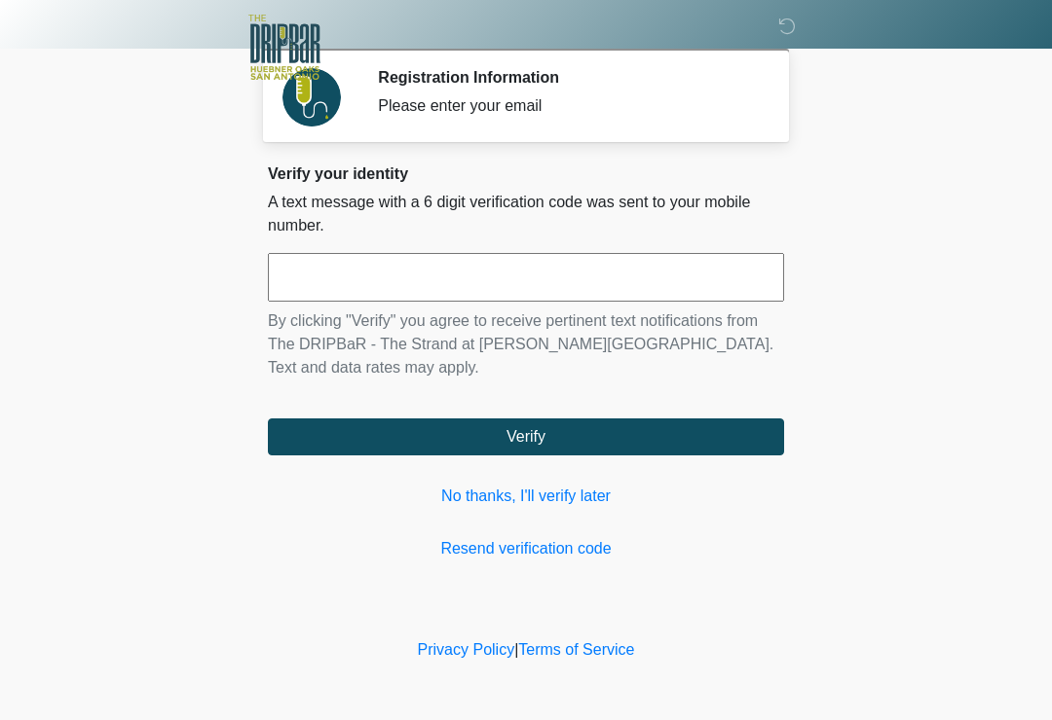
scroll to position [200, 143]
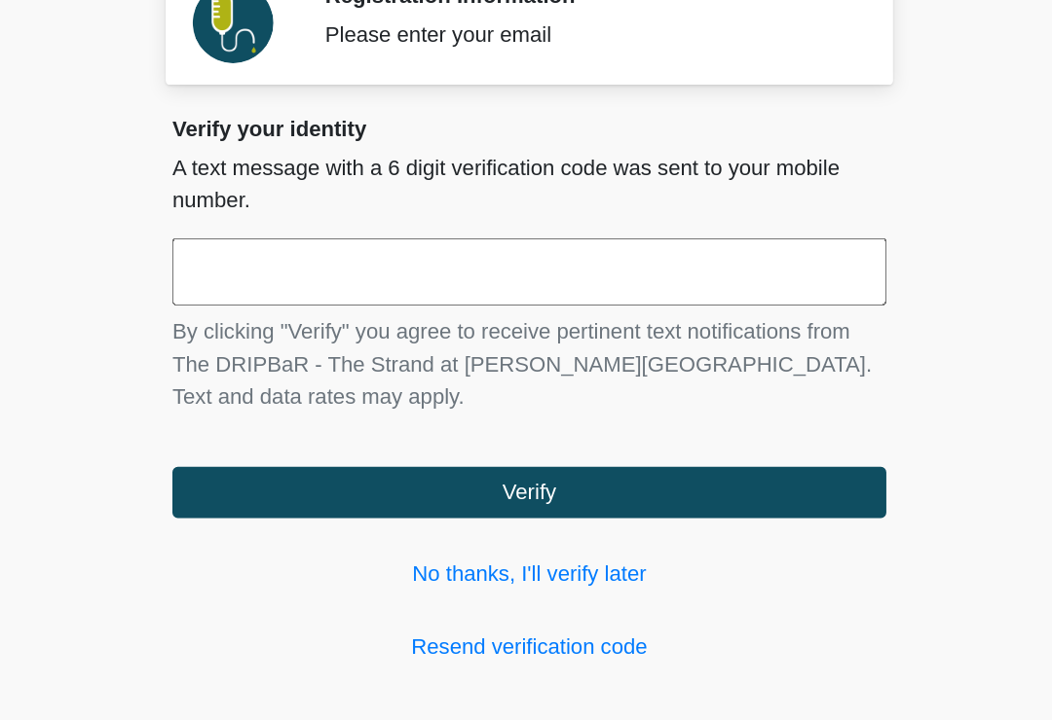
click at [270, 253] on input "text" at bounding box center [526, 277] width 516 height 49
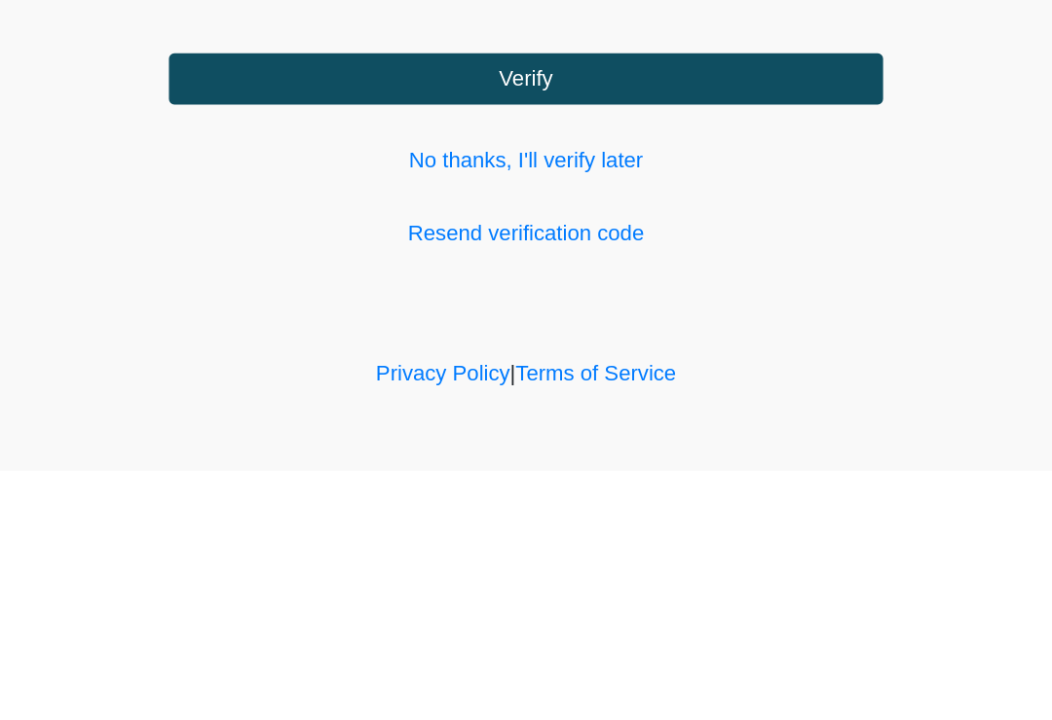
type input "******"
click at [499, 419] on button "Verify" at bounding box center [526, 437] width 516 height 37
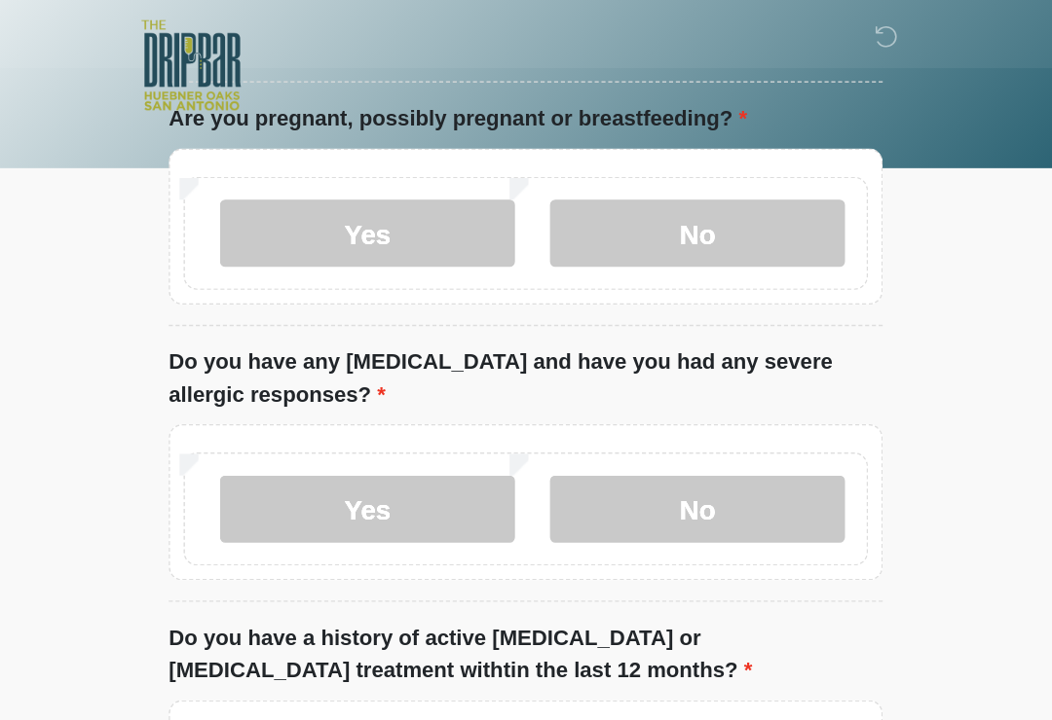
click at [303, 44] on input "What is your primary language?" at bounding box center [526, 25] width 516 height 37
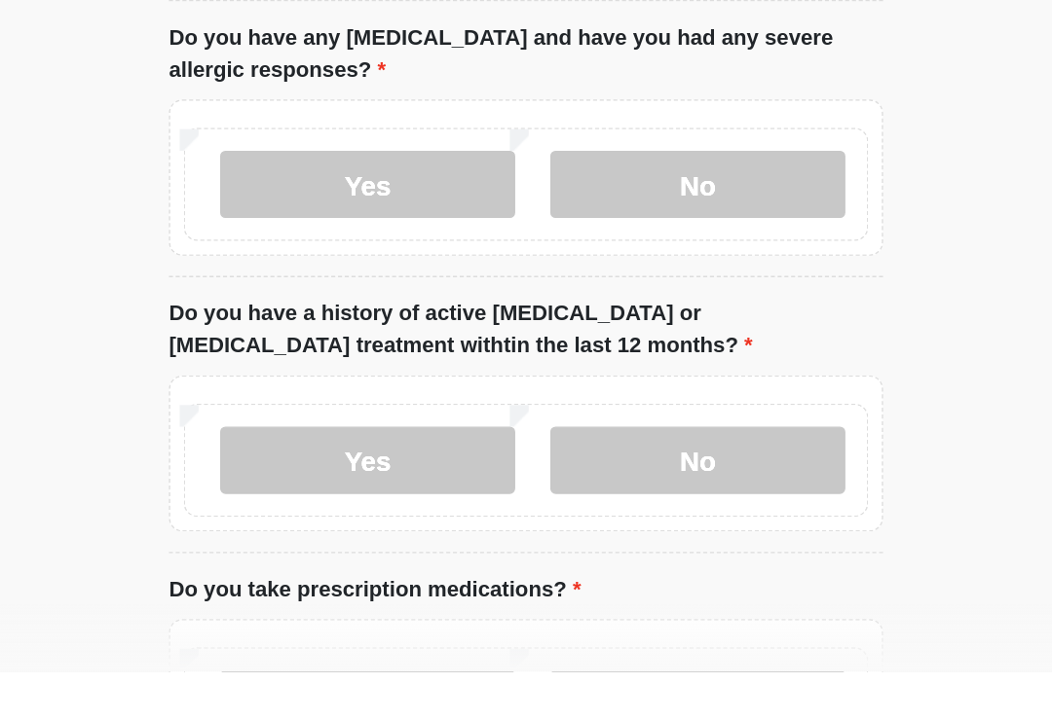
type input "*******"
click at [543, 144] on label "No" at bounding box center [649, 168] width 213 height 49
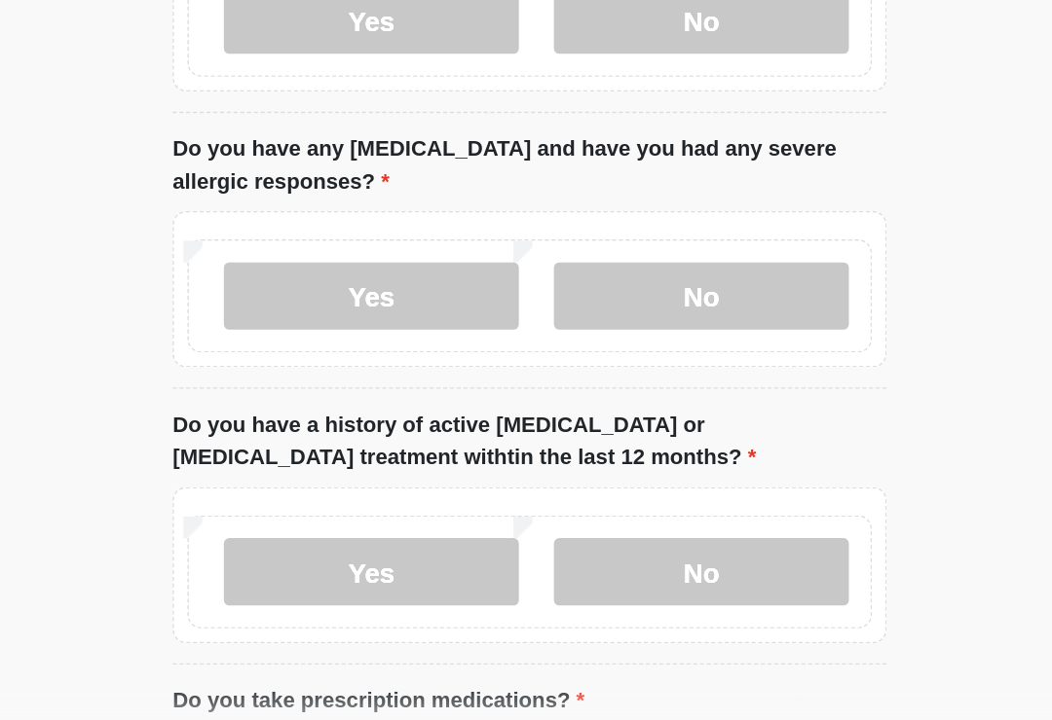
click at [305, 368] on label "Yes" at bounding box center [411, 392] width 213 height 49
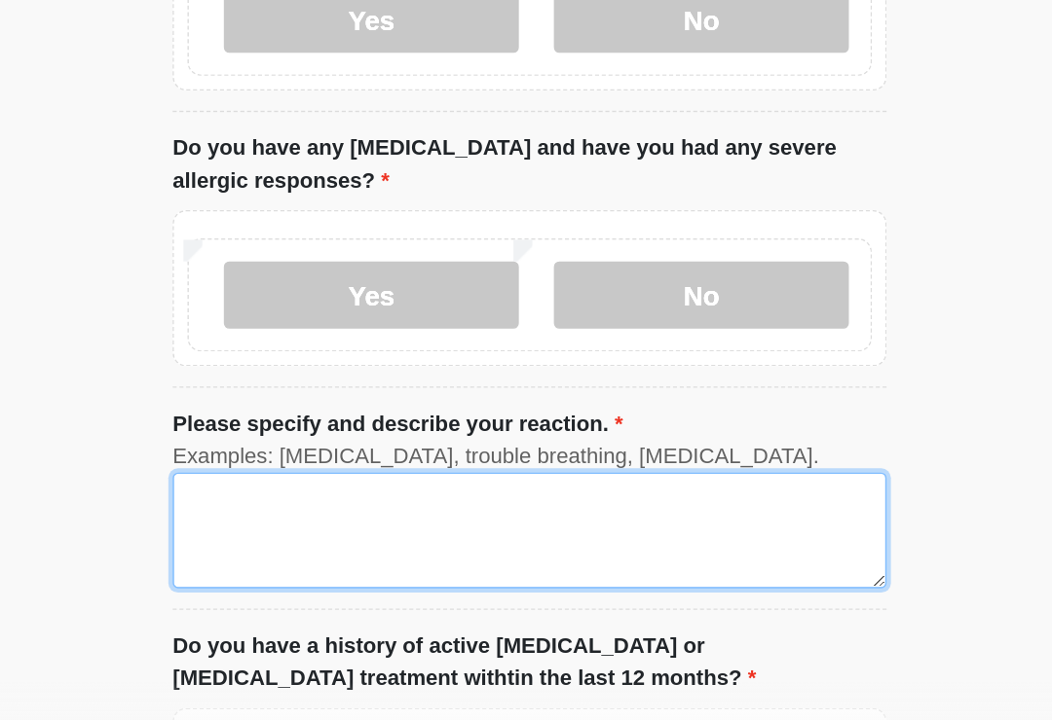
click at [302, 520] on textarea "Please specify and describe your reaction." at bounding box center [526, 562] width 516 height 84
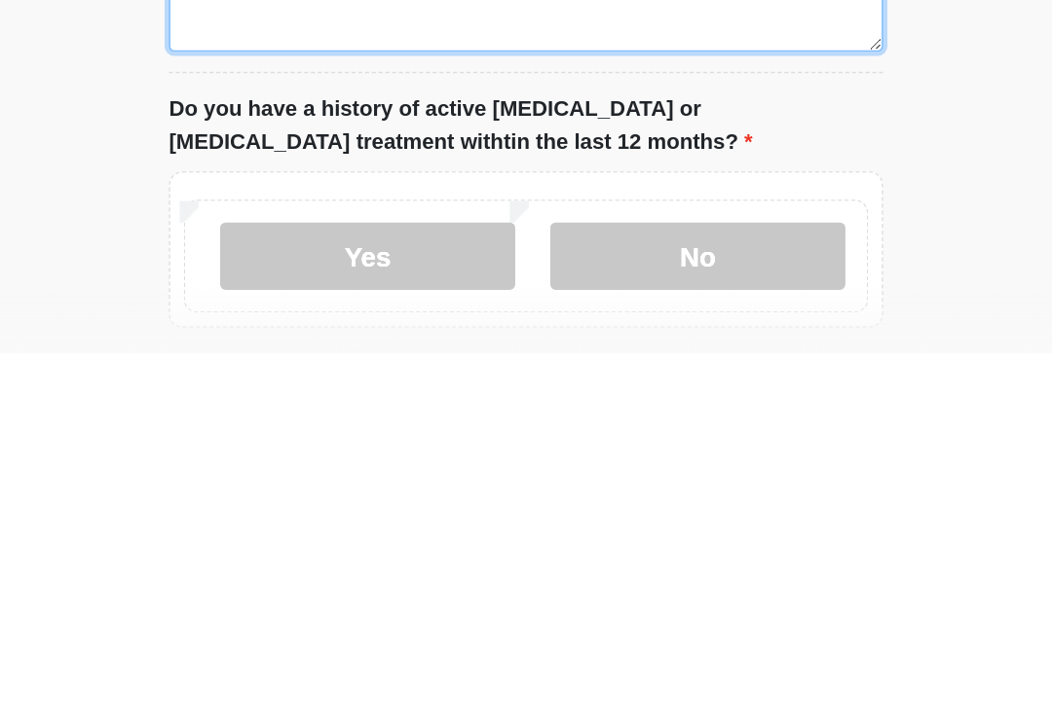
scroll to position [299, 0]
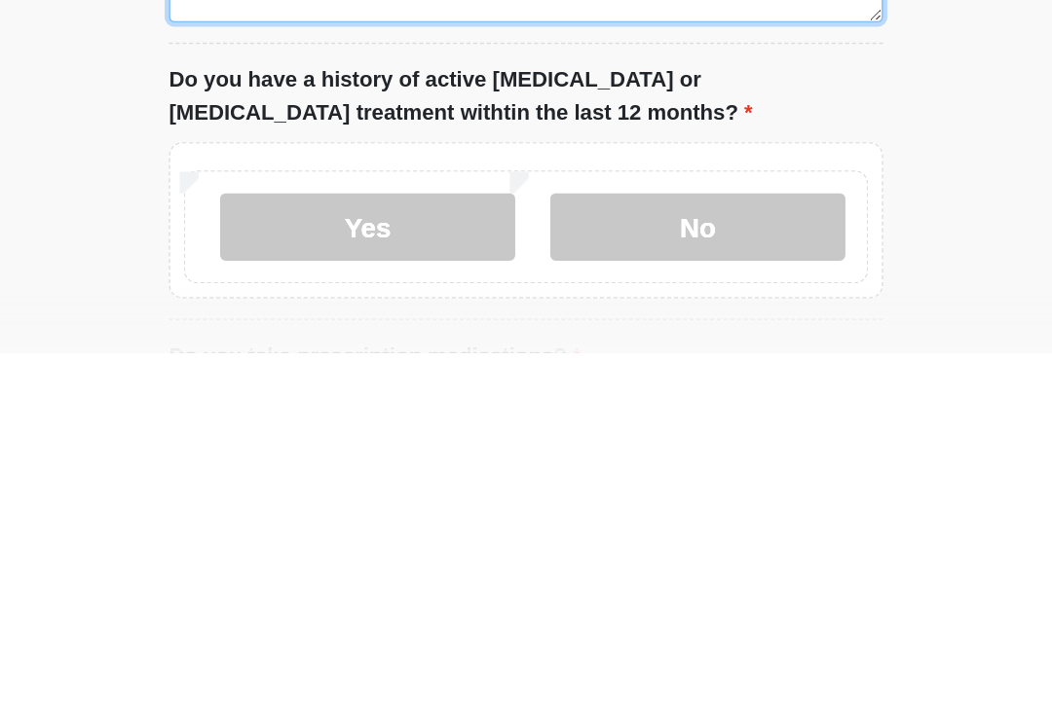
type textarea "**********"
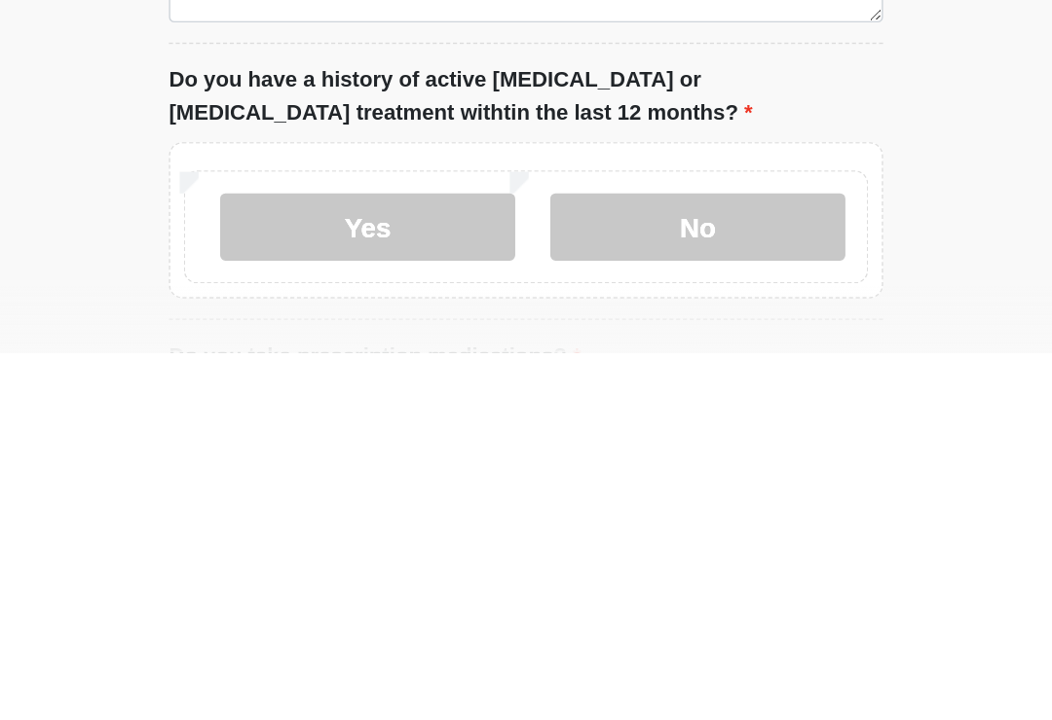
click at [543, 605] on label "No" at bounding box center [649, 629] width 213 height 49
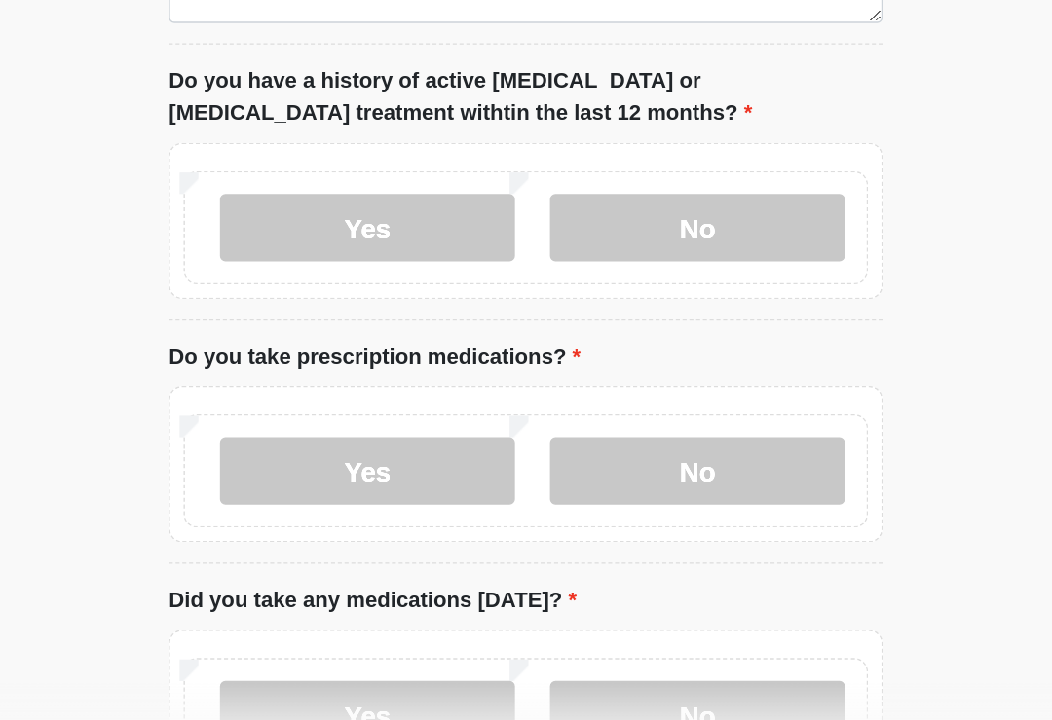
click at [543, 494] on label "No" at bounding box center [649, 518] width 213 height 49
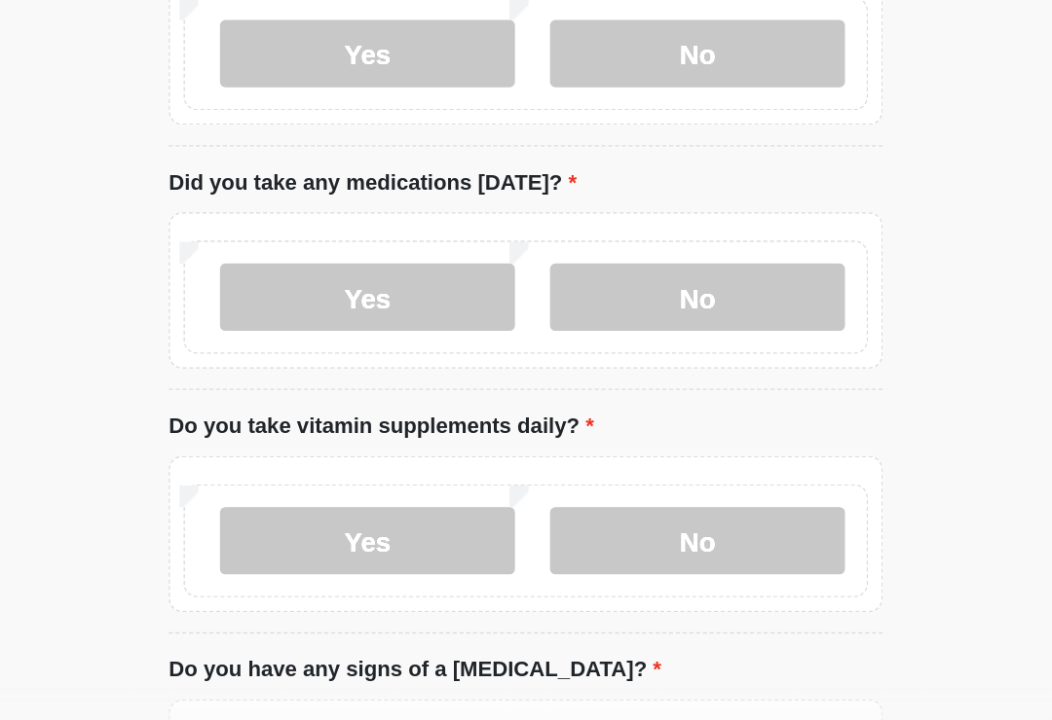
scroll to position [888, 0]
click at [543, 368] on label "No" at bounding box center [649, 392] width 213 height 49
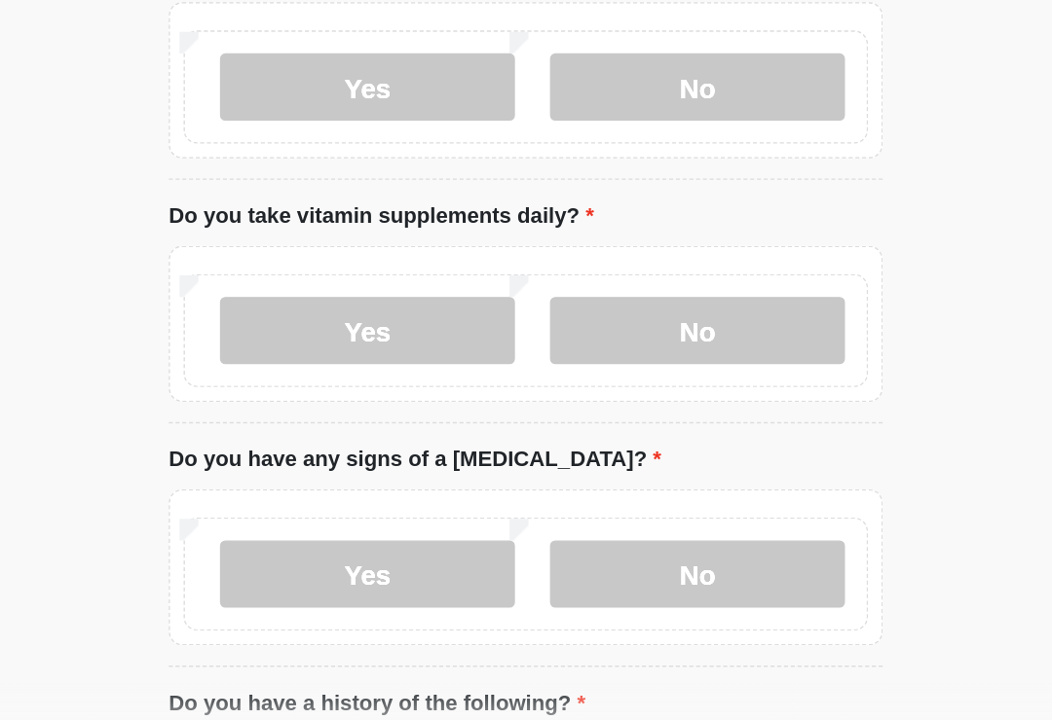
scroll to position [1045, 0]
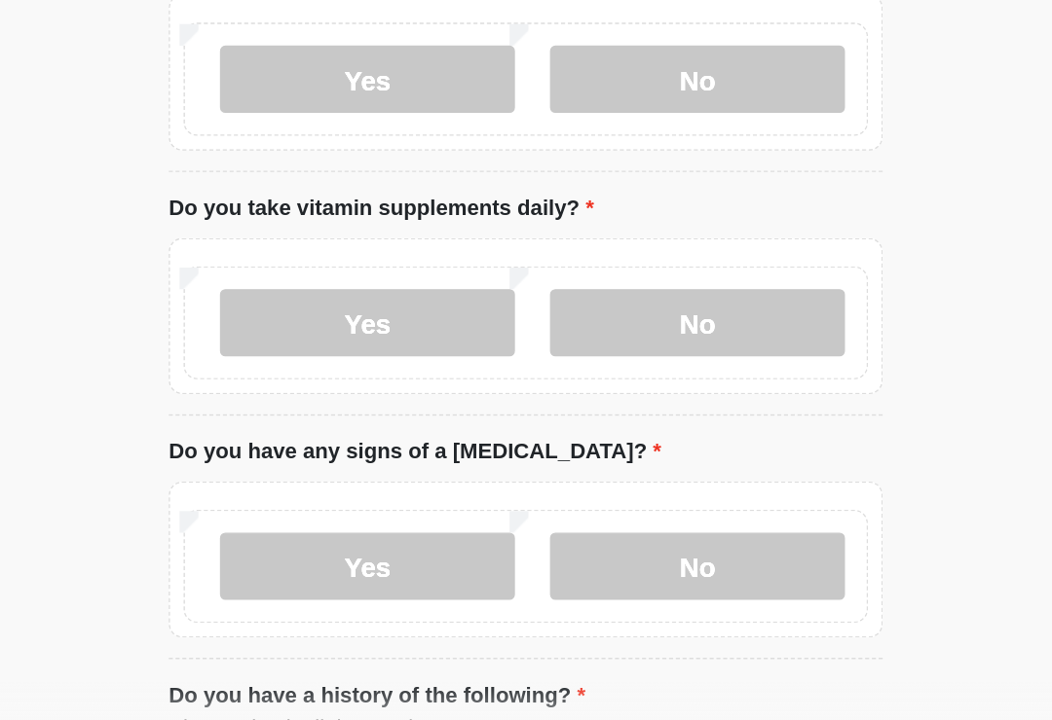
click at [305, 388] on label "Yes" at bounding box center [411, 412] width 213 height 49
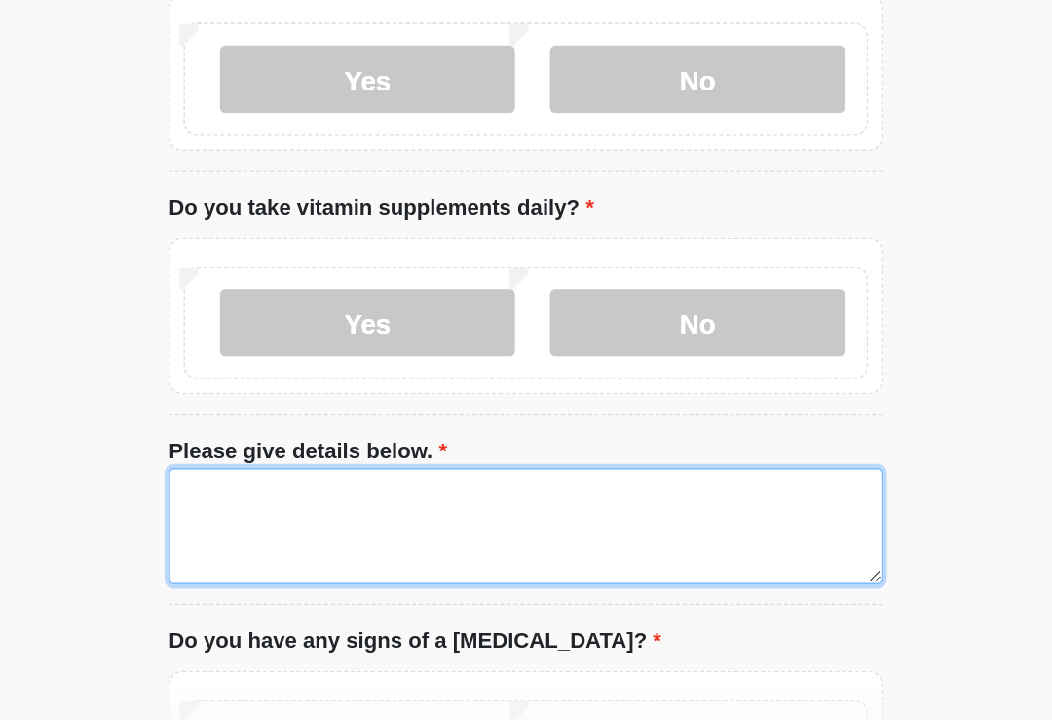
click at [276, 517] on textarea "Please give details below." at bounding box center [526, 559] width 516 height 84
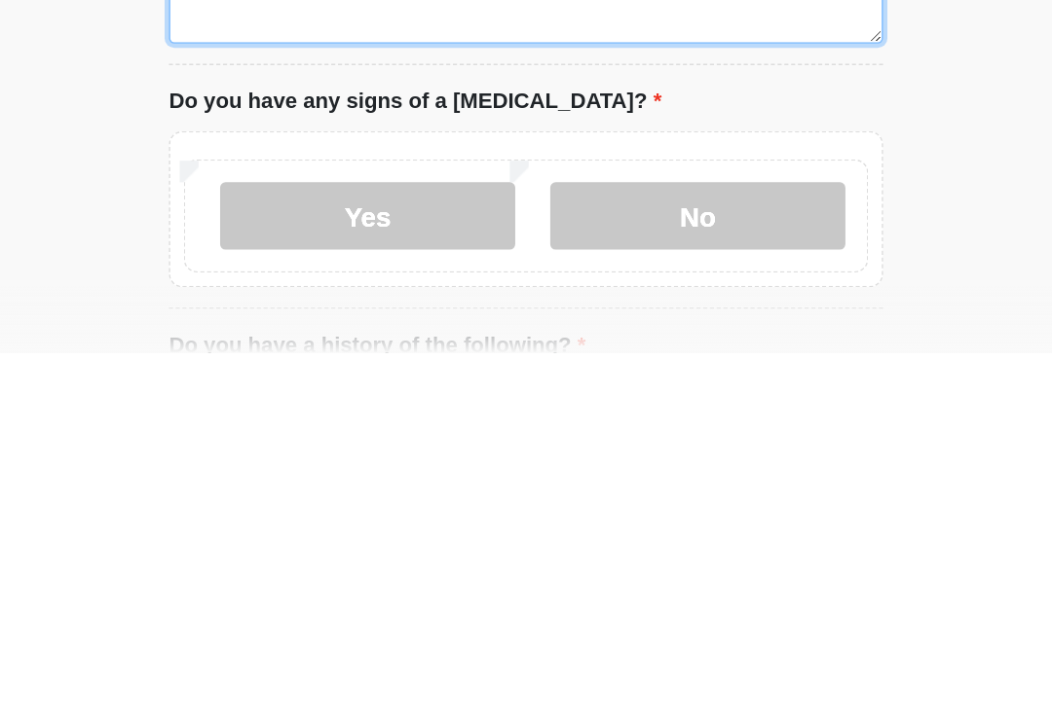
scroll to position [1154, 0]
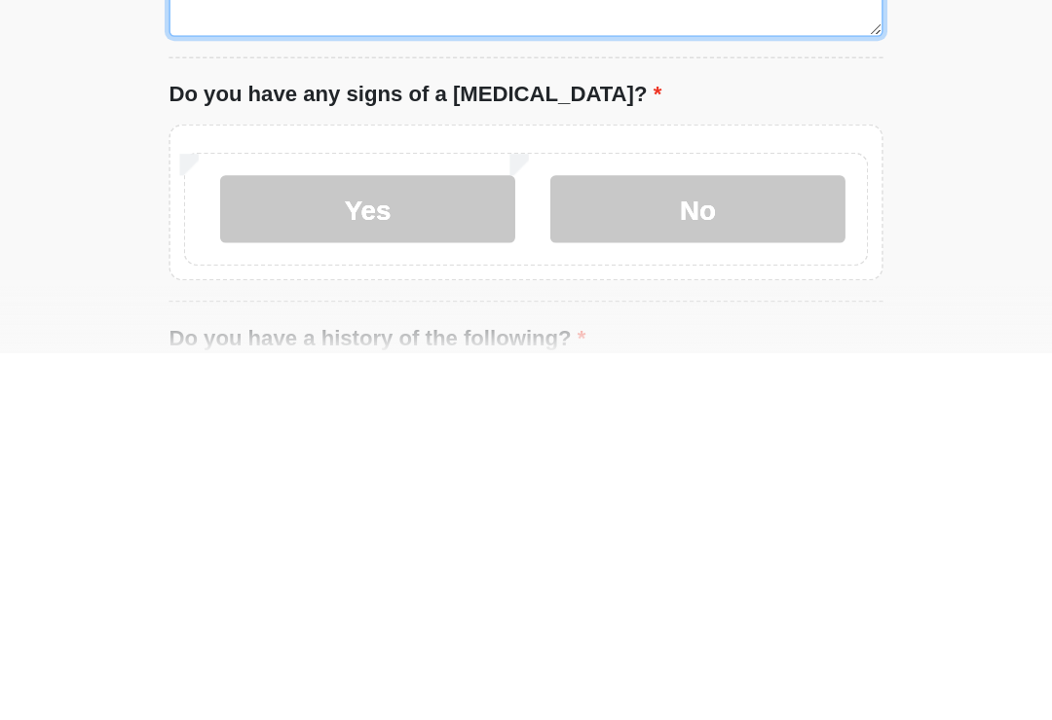
type textarea "**********"
click at [543, 592] on label "No" at bounding box center [649, 616] width 213 height 49
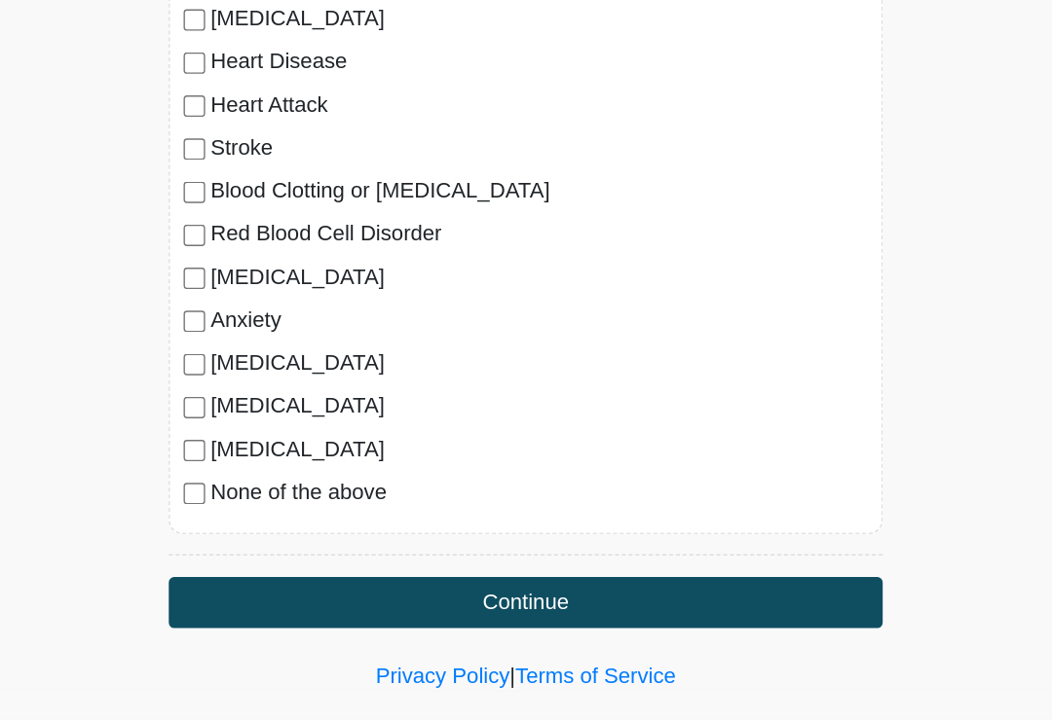
scroll to position [1752, 0]
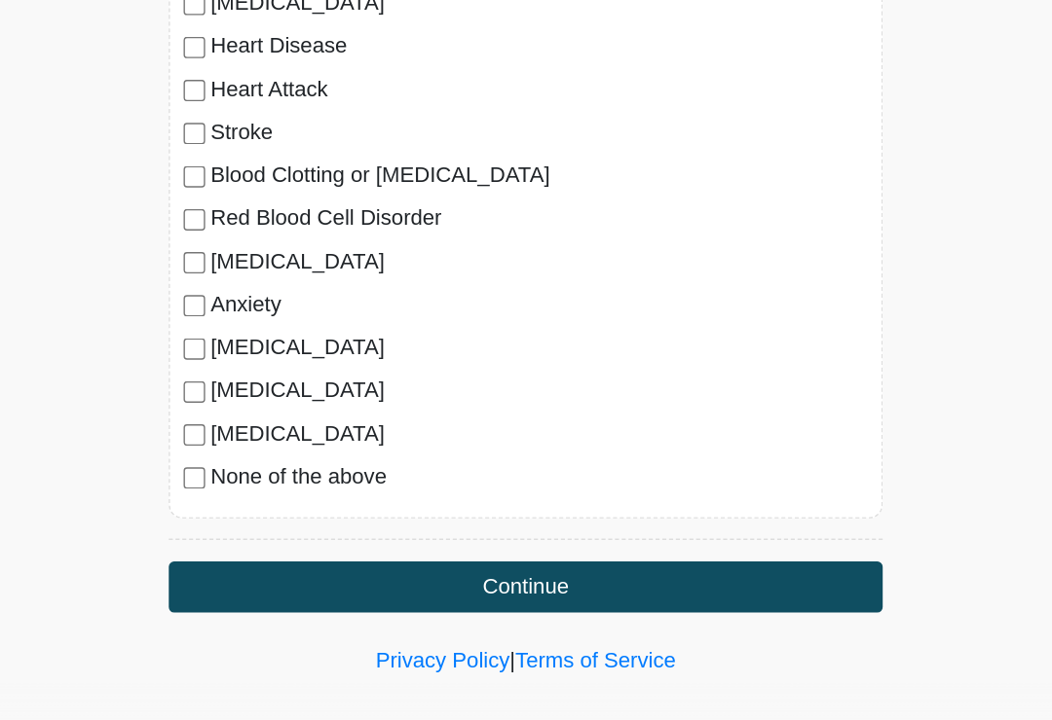
click at [388, 583] on button "Continue" at bounding box center [526, 601] width 516 height 37
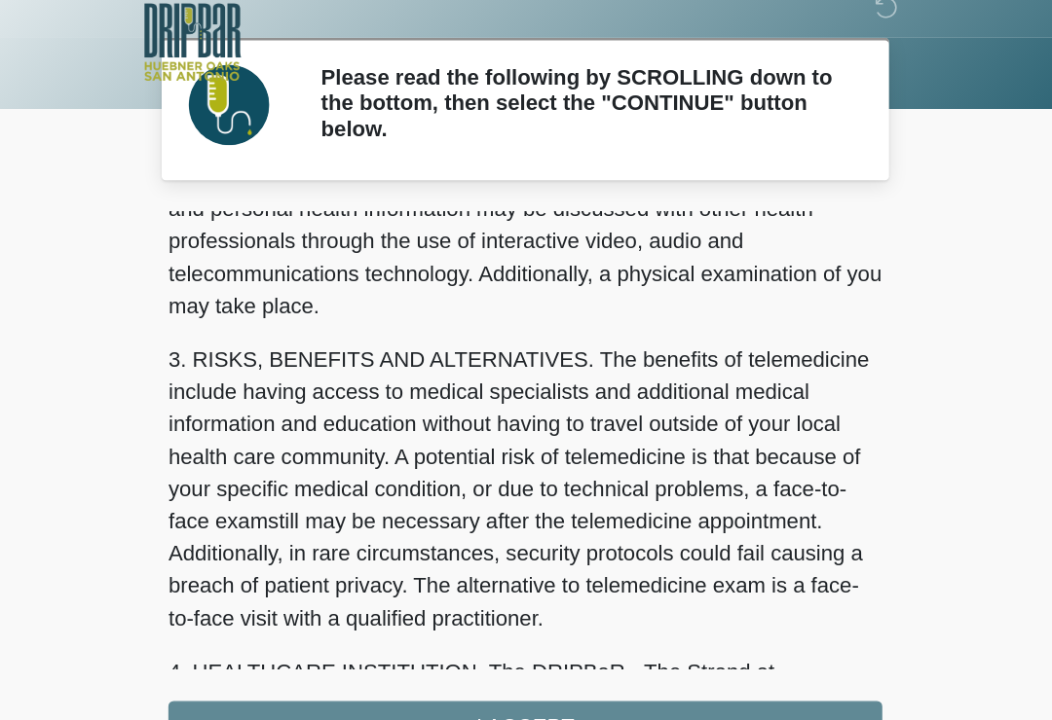
scroll to position [216, 0]
click at [387, 516] on div "1. PURPOSE. The purpose of this form is to obtain your consent for a telemedici…" at bounding box center [526, 369] width 516 height 391
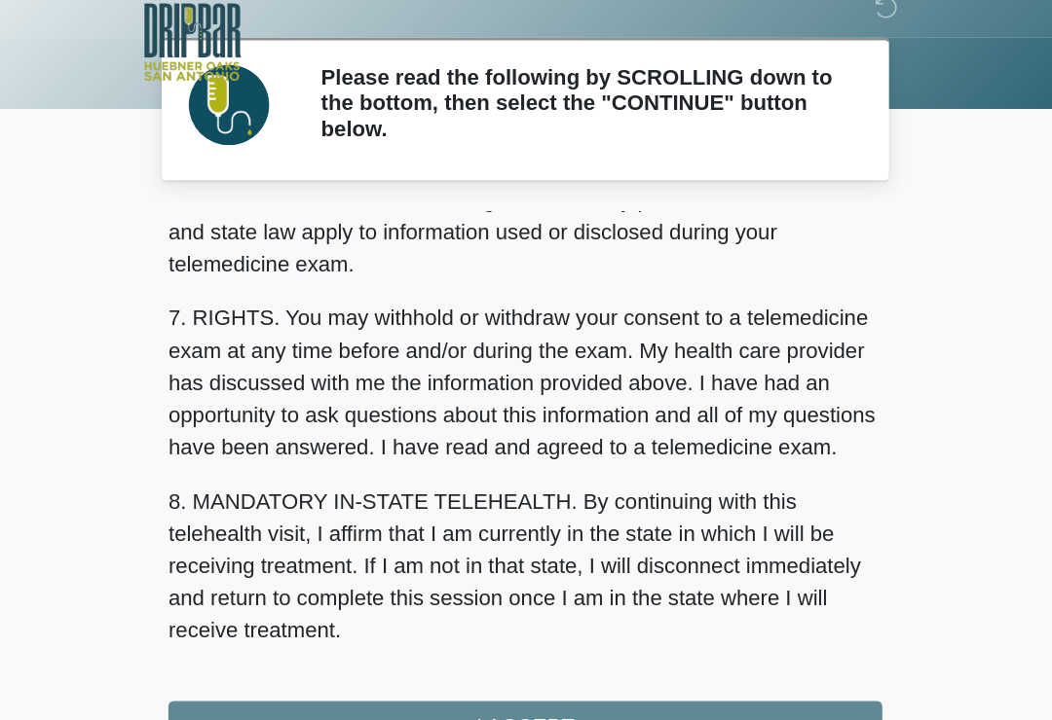
click at [371, 529] on button "I ACCEPT" at bounding box center [526, 547] width 516 height 37
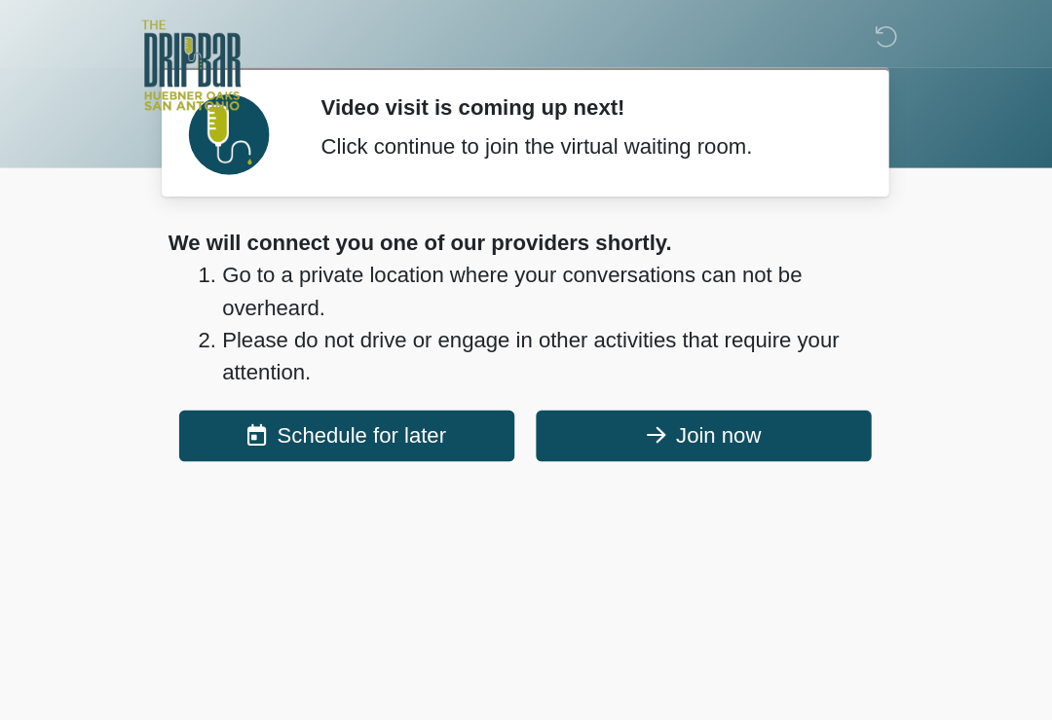
click at [534, 317] on button "Join now" at bounding box center [655, 315] width 242 height 37
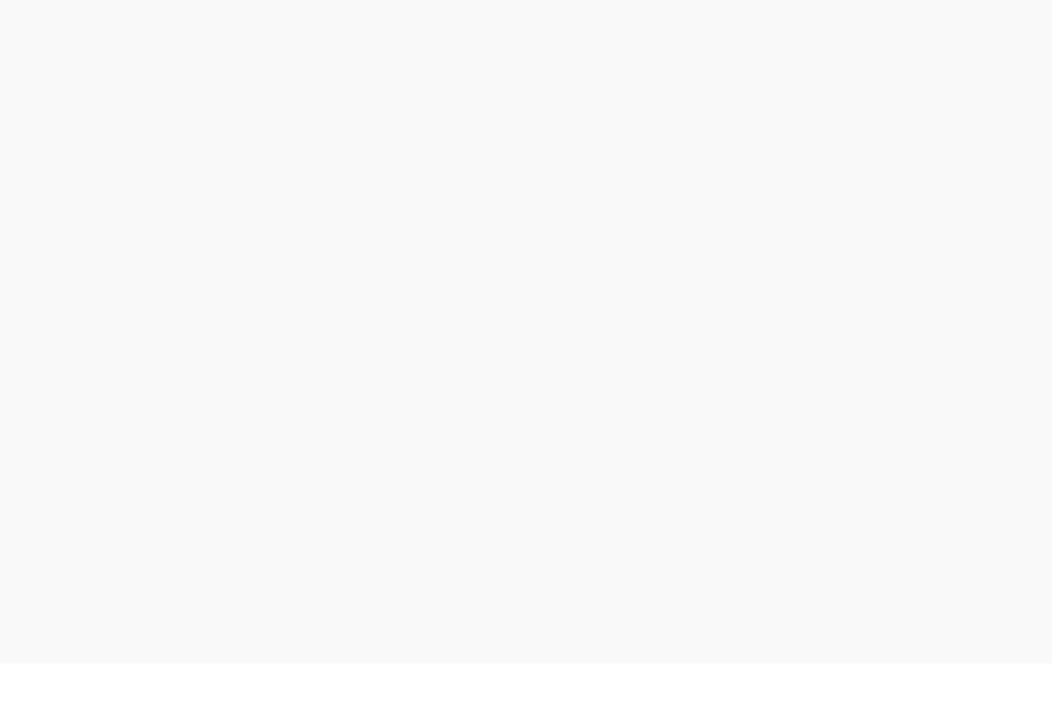
scroll to position [6, 0]
